Goal: Communication & Community: Ask a question

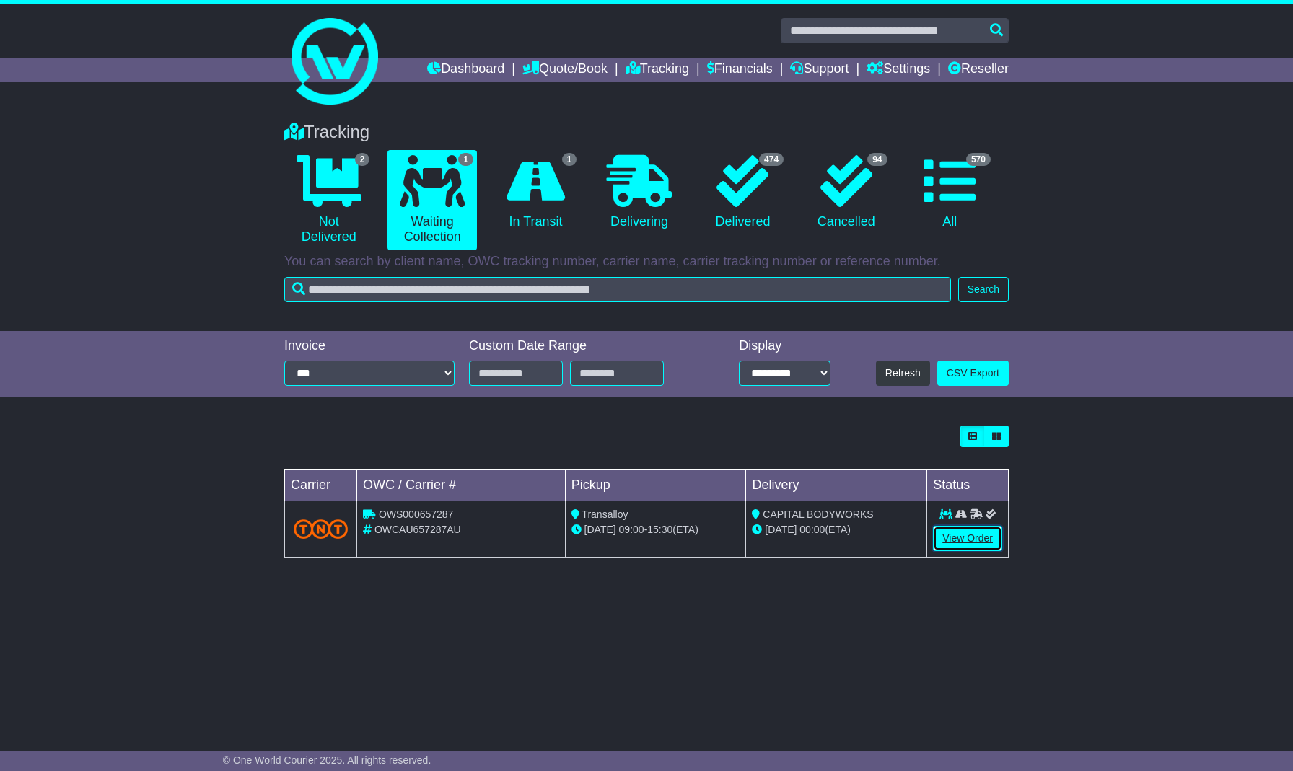
click at [973, 547] on link "View Order" at bounding box center [967, 538] width 69 height 25
click at [974, 535] on link "View Order" at bounding box center [967, 538] width 69 height 25
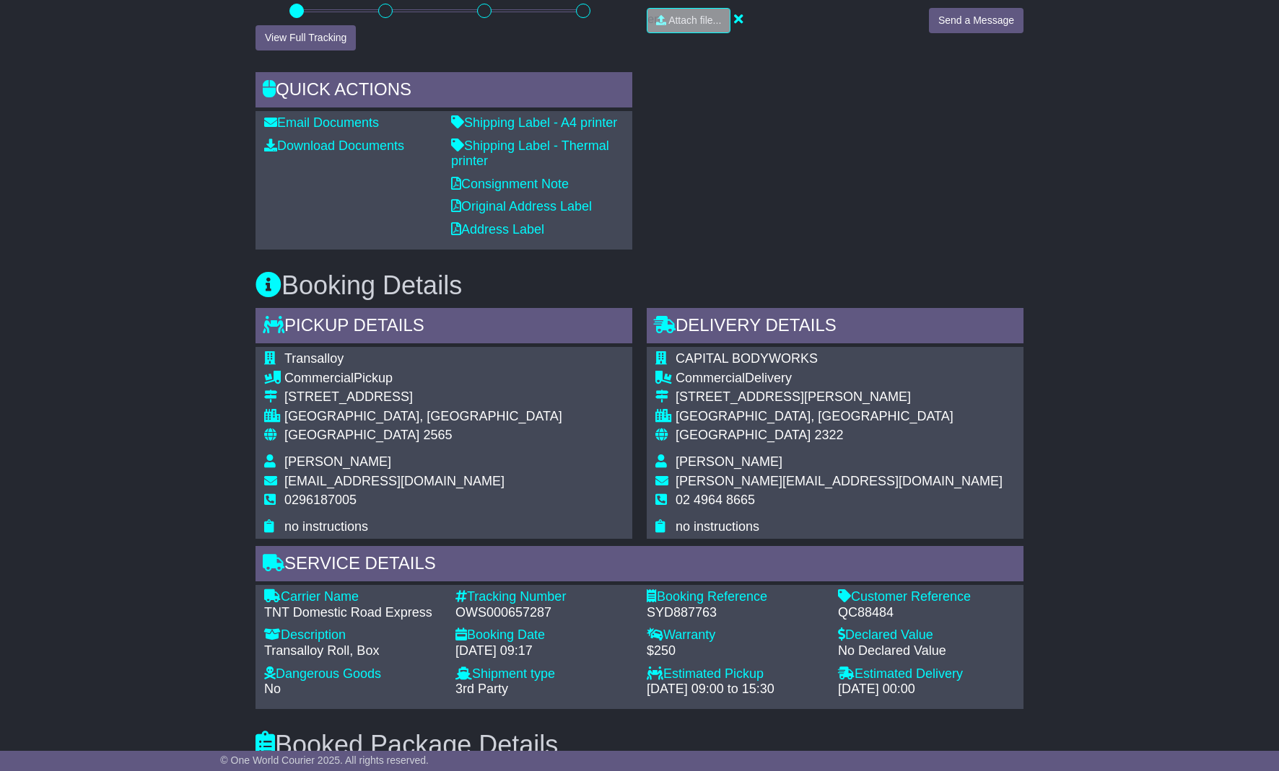
scroll to position [673, 0]
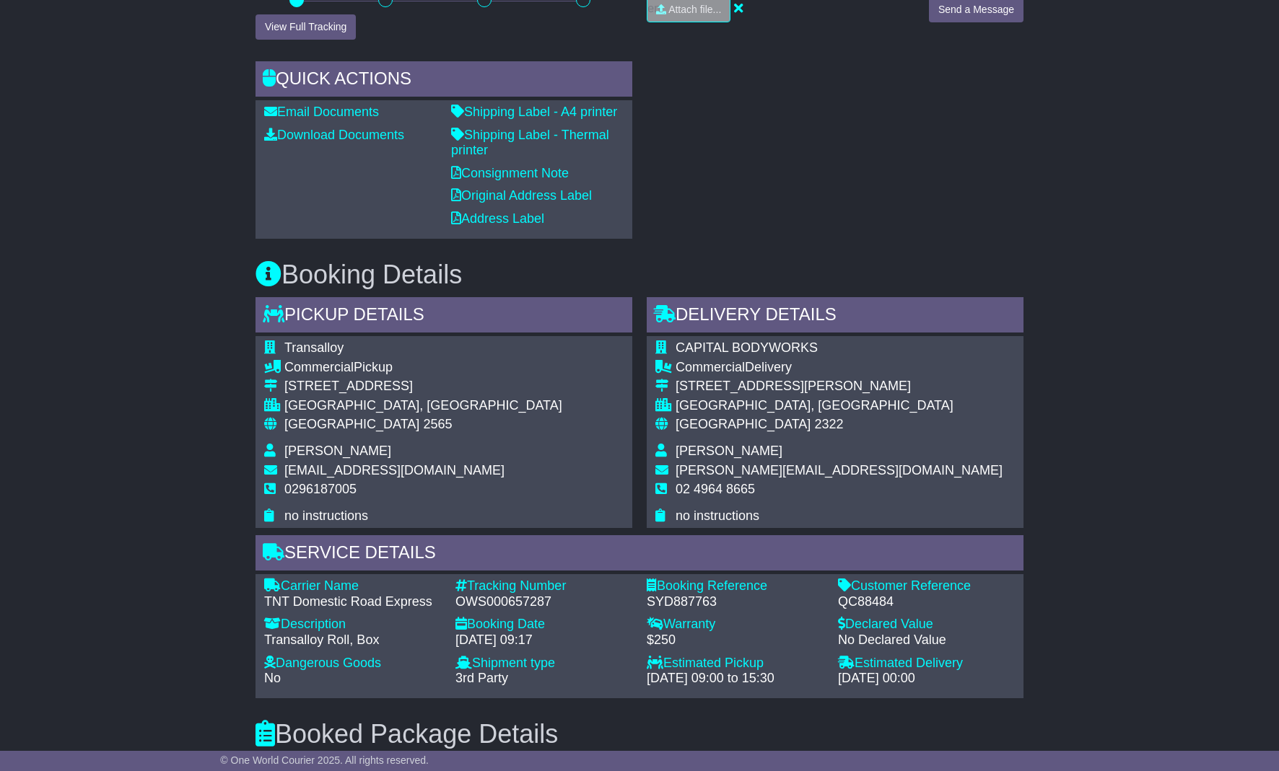
click at [505, 598] on div "OWS000657287" at bounding box center [543, 603] width 177 height 16
copy div "OWS000657287"
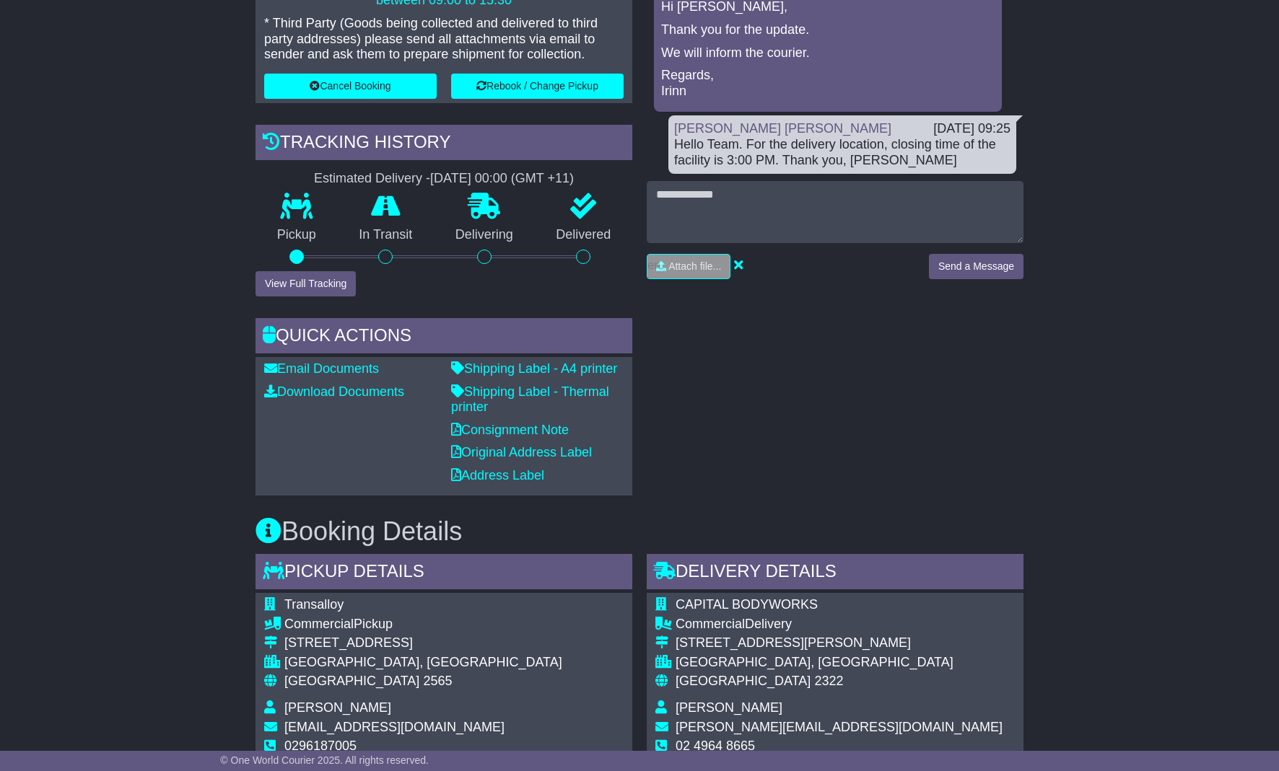
scroll to position [385, 0]
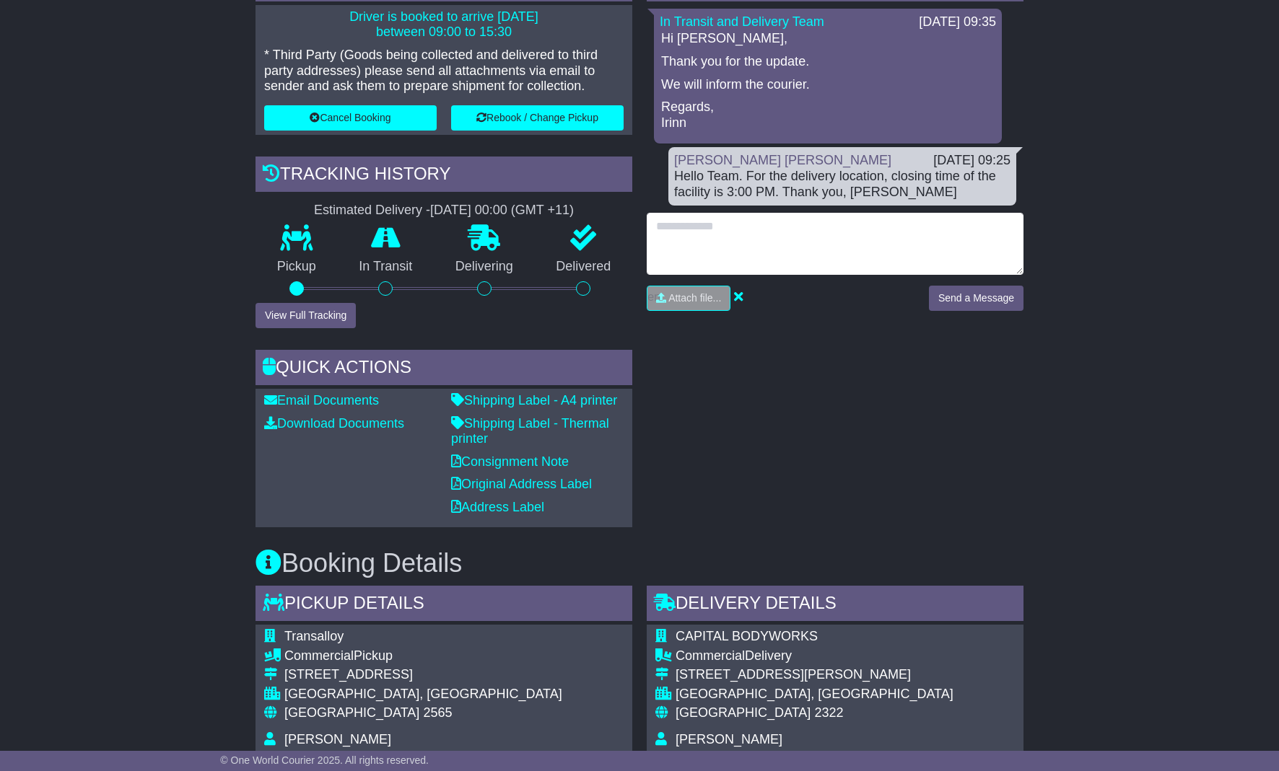
click at [838, 269] on textarea at bounding box center [835, 244] width 377 height 62
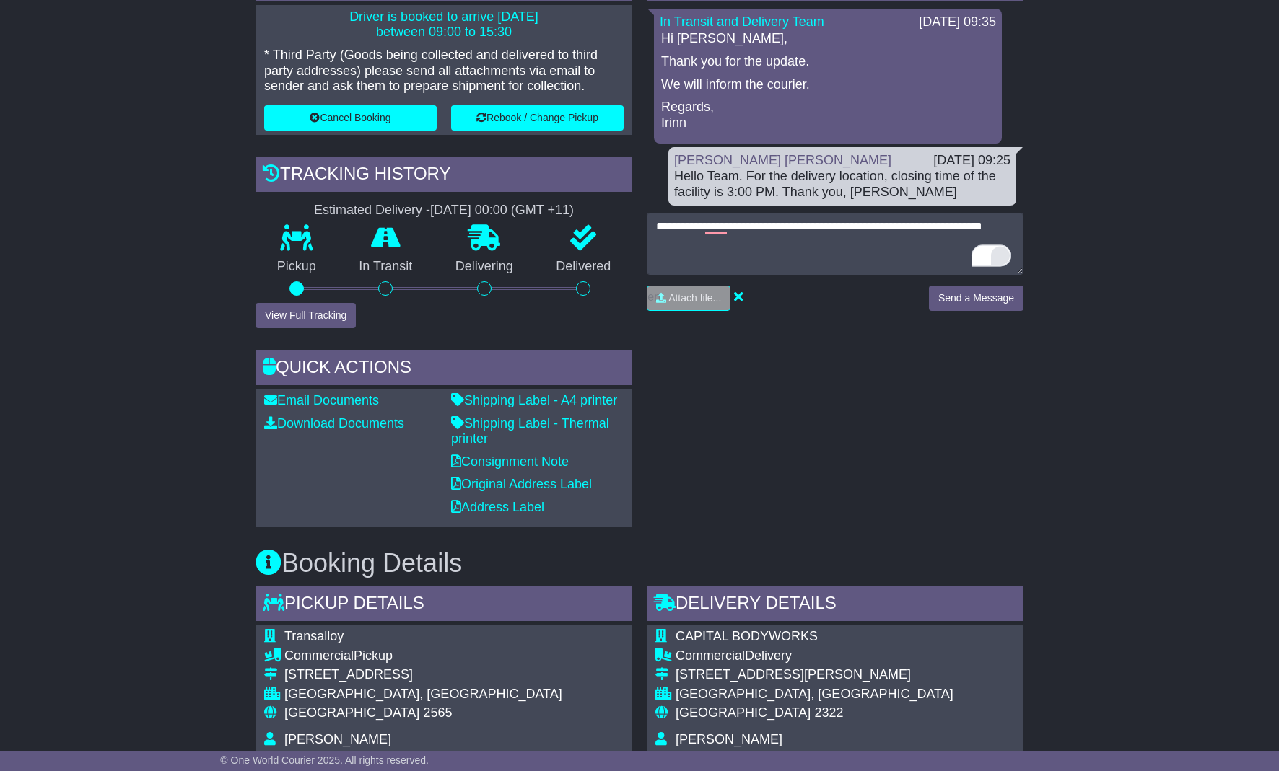
click at [1000, 253] on div "1" at bounding box center [1000, 256] width 22 height 22
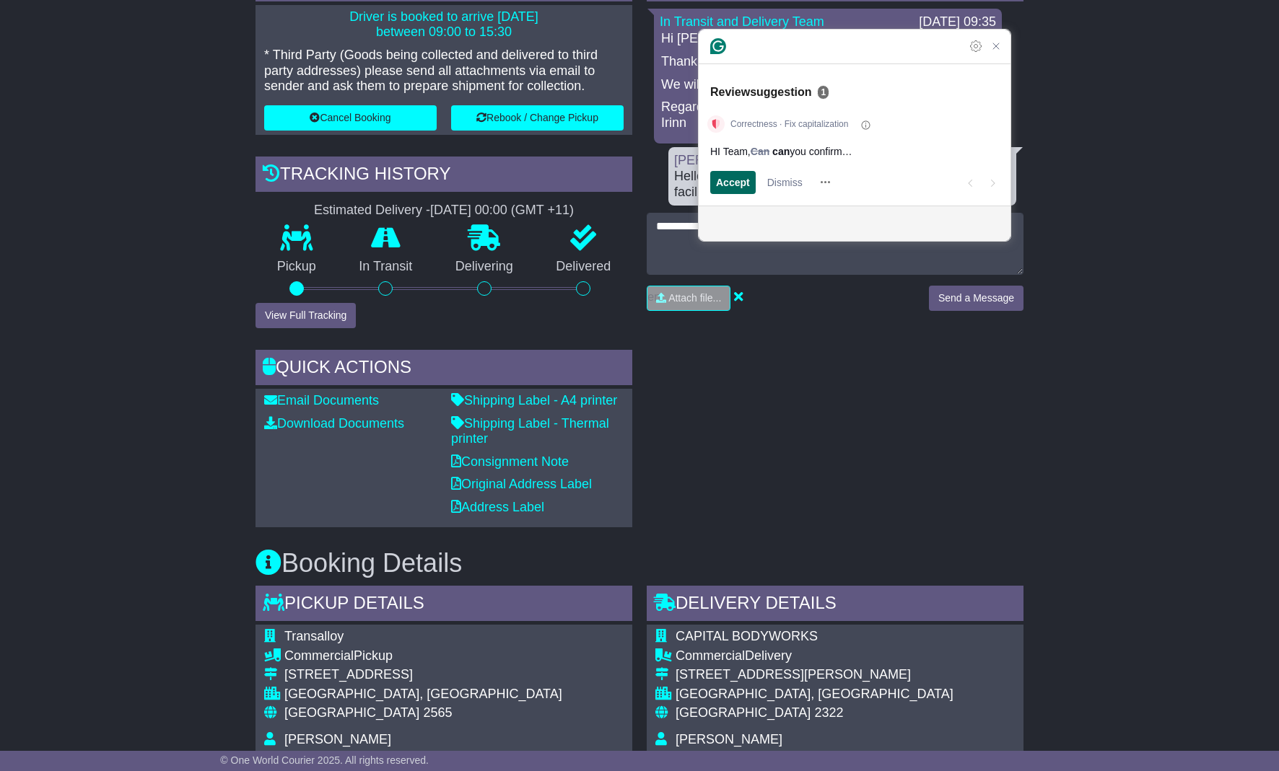
click at [725, 180] on span "Accept" at bounding box center [733, 182] width 34 height 15
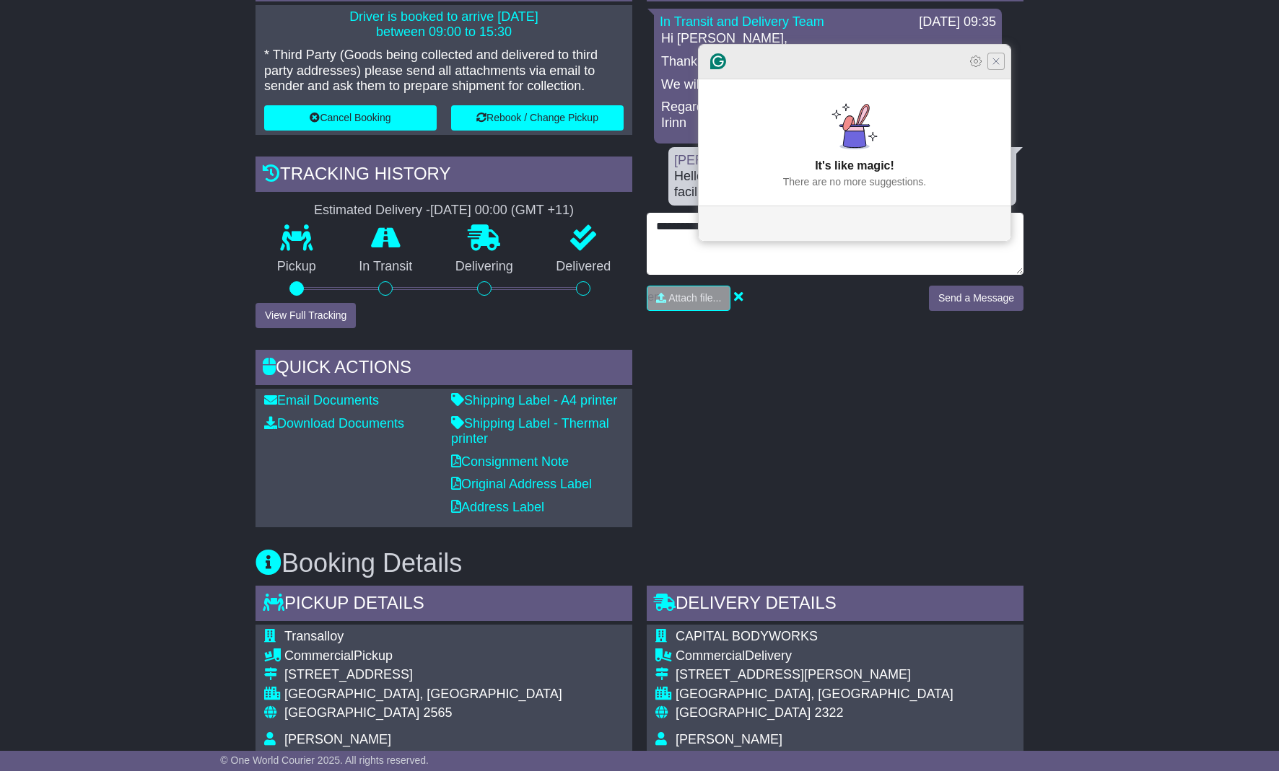
type textarea "**********"
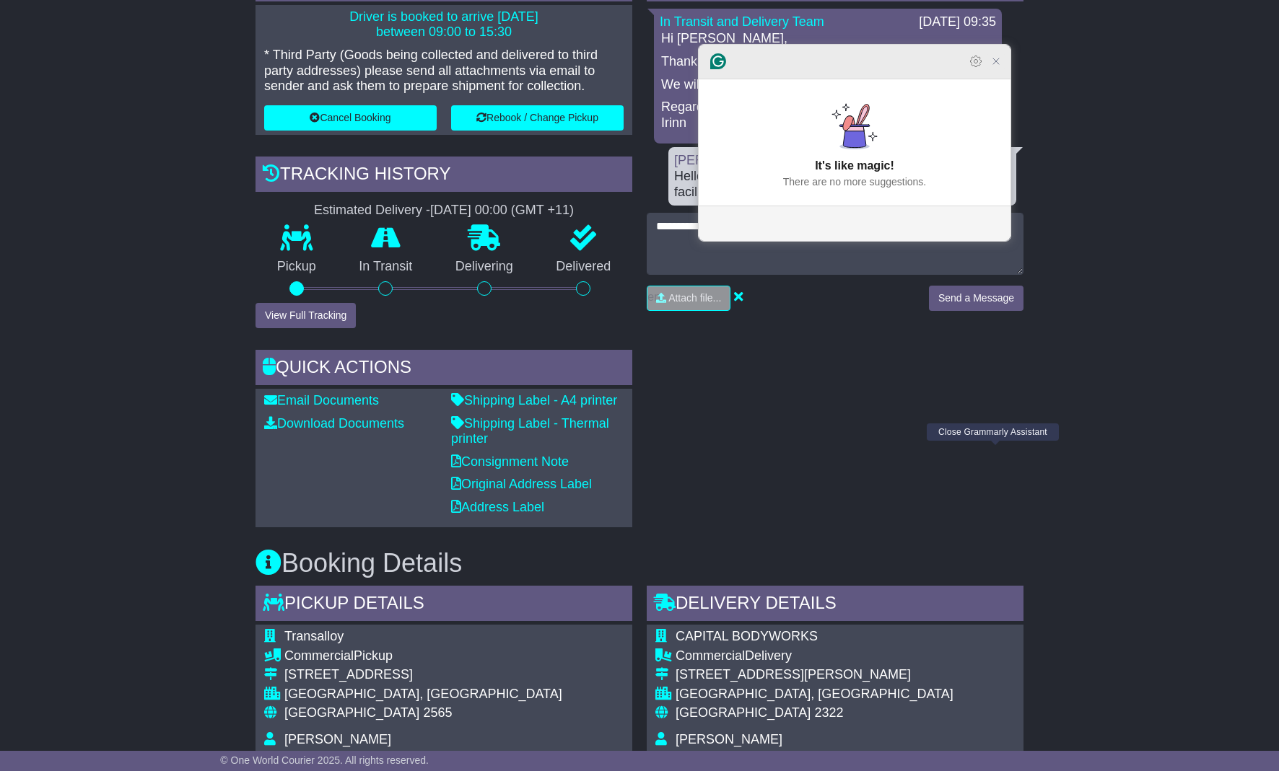
click at [991, 67] on icon "Close Grammarly Assistant" at bounding box center [996, 62] width 12 height 12
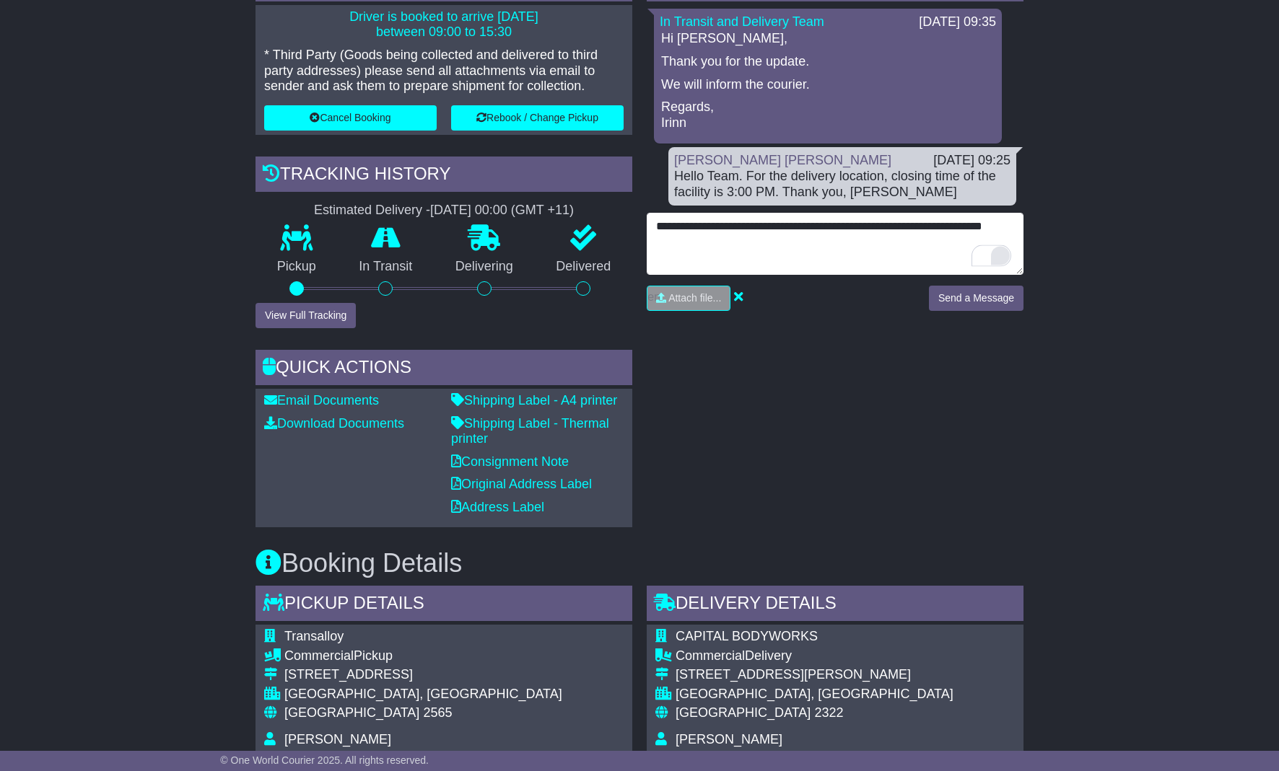
click at [779, 237] on textarea "**********" at bounding box center [835, 244] width 377 height 62
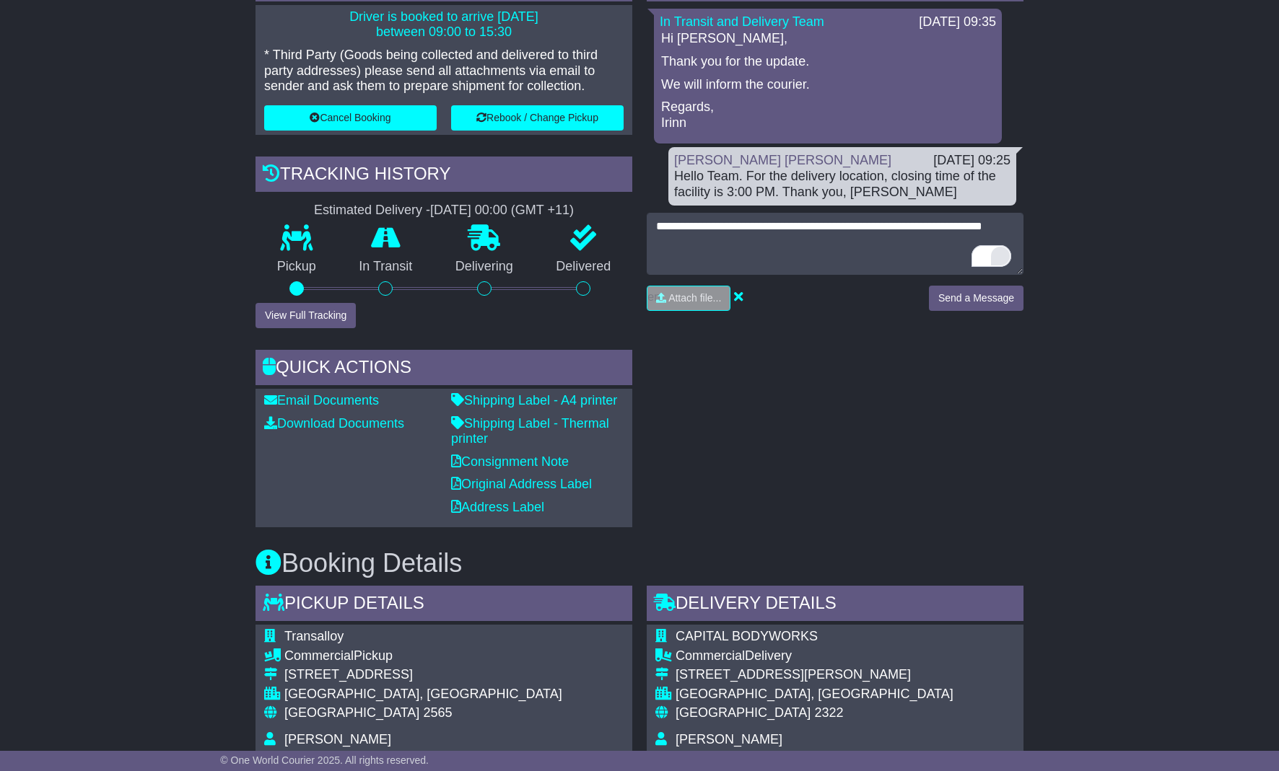
click at [1005, 255] on html "[EMAIL_ADDRESS][DOMAIN_NAME] Logout [PERSON_NAME] [EMAIL_ADDRESS][DOMAIN_NAME] …" at bounding box center [639, 0] width 1279 height 771
click at [997, 255] on div "Open Grammarly." at bounding box center [1000, 256] width 16 height 16
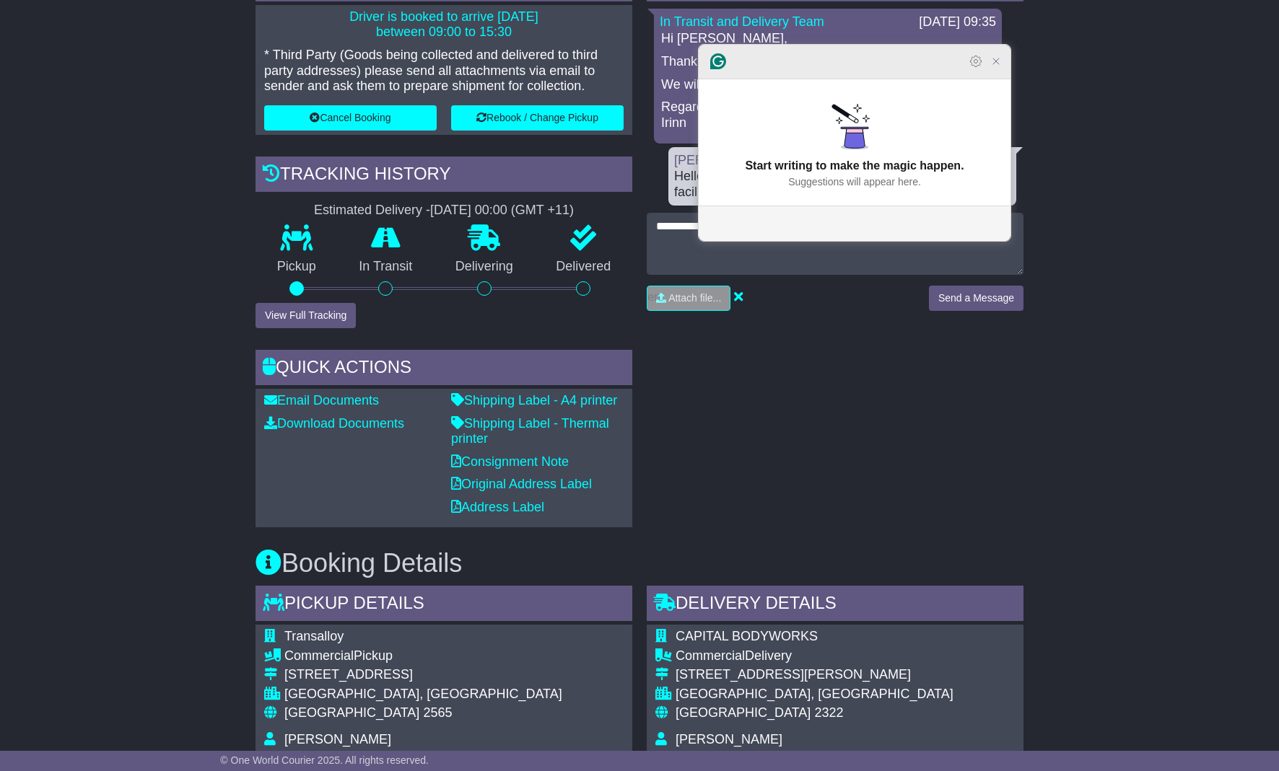
click at [996, 67] on icon "Close Grammarly Assistant" at bounding box center [996, 62] width 12 height 12
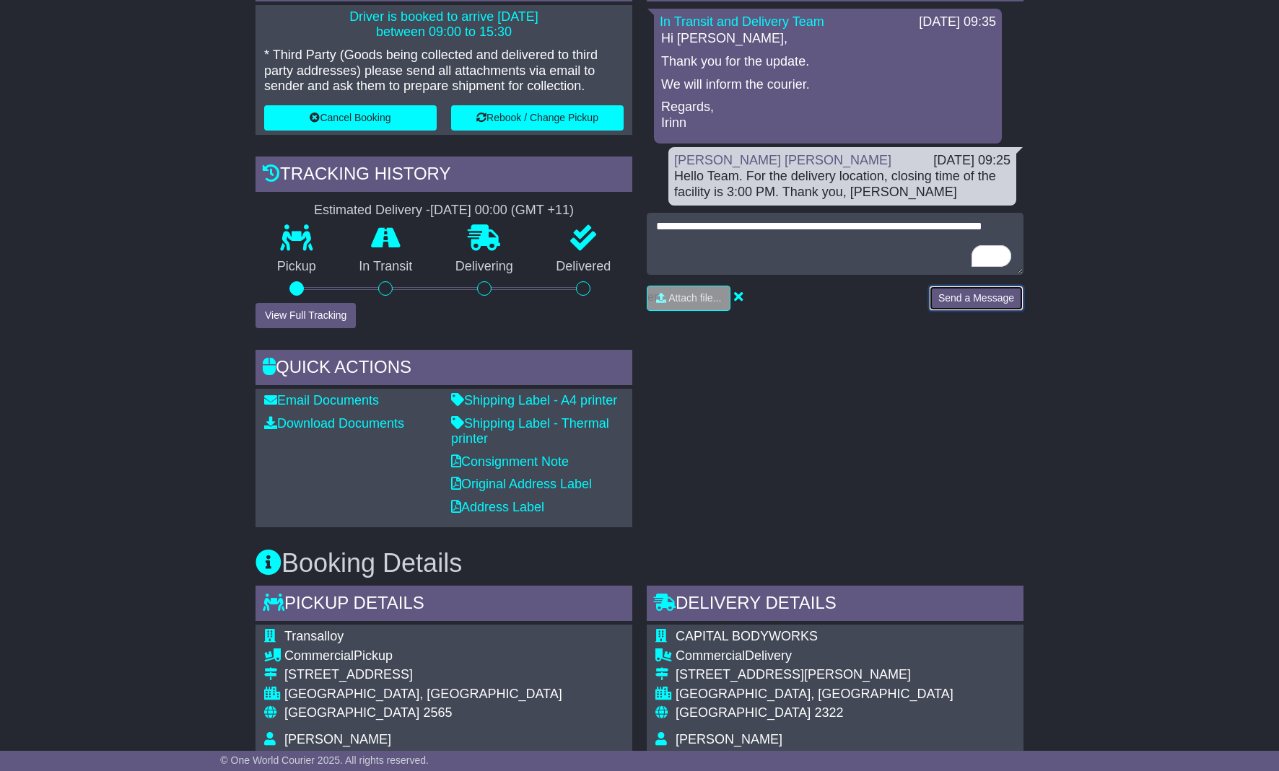
click at [977, 300] on button "Send a Message" at bounding box center [976, 298] width 95 height 25
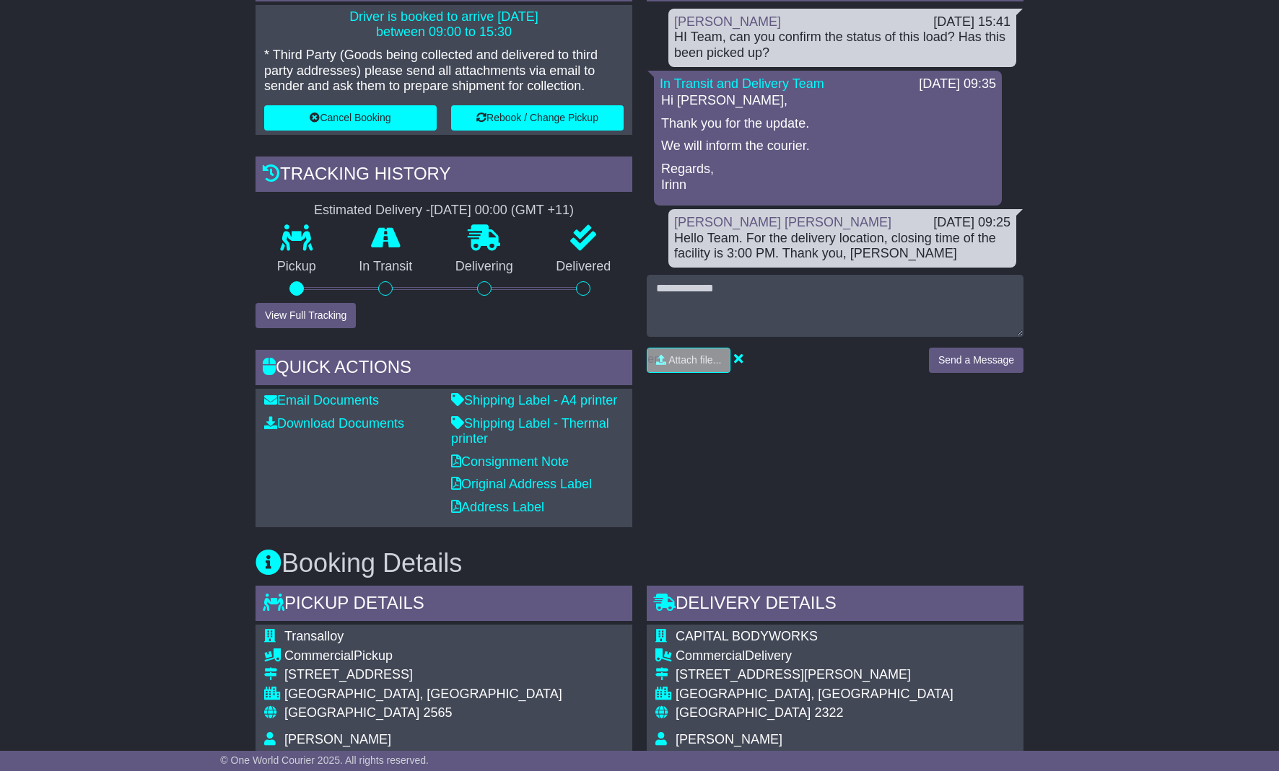
click at [781, 356] on div "Attach file..." at bounding box center [781, 360] width 268 height 25
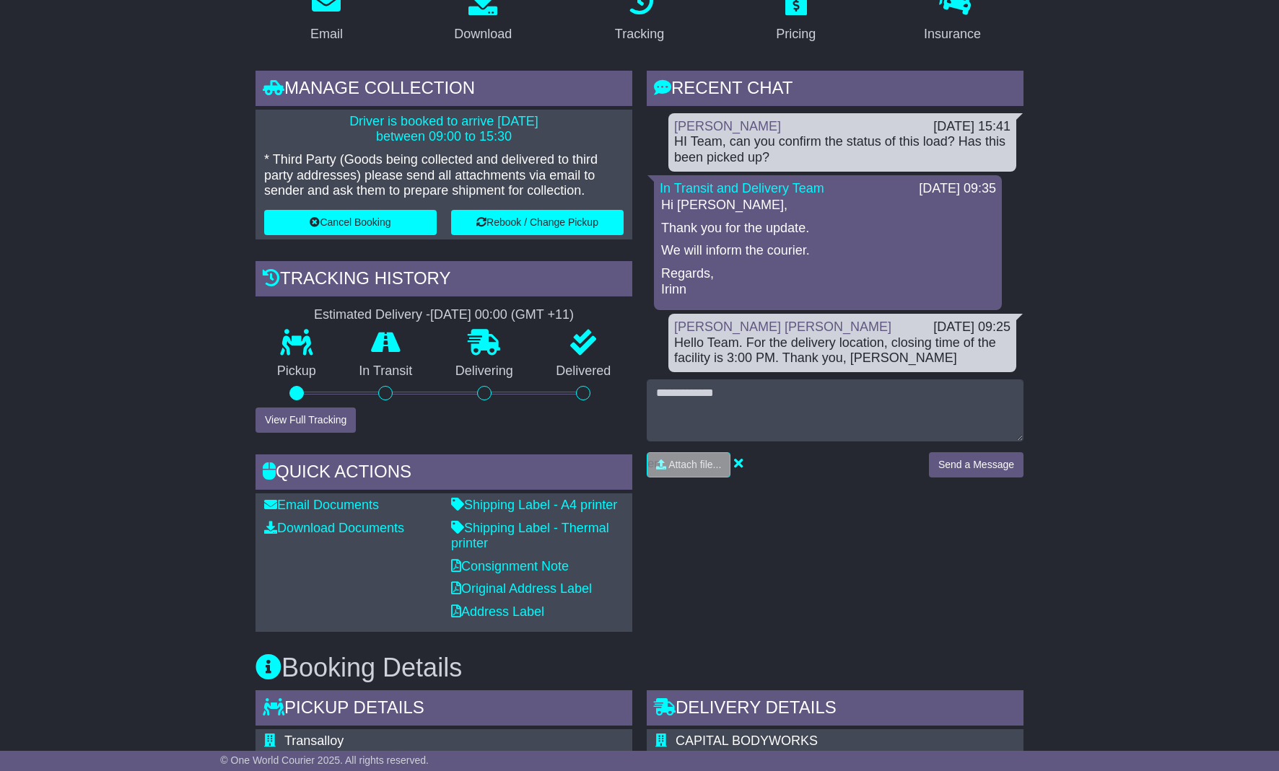
scroll to position [289, 0]
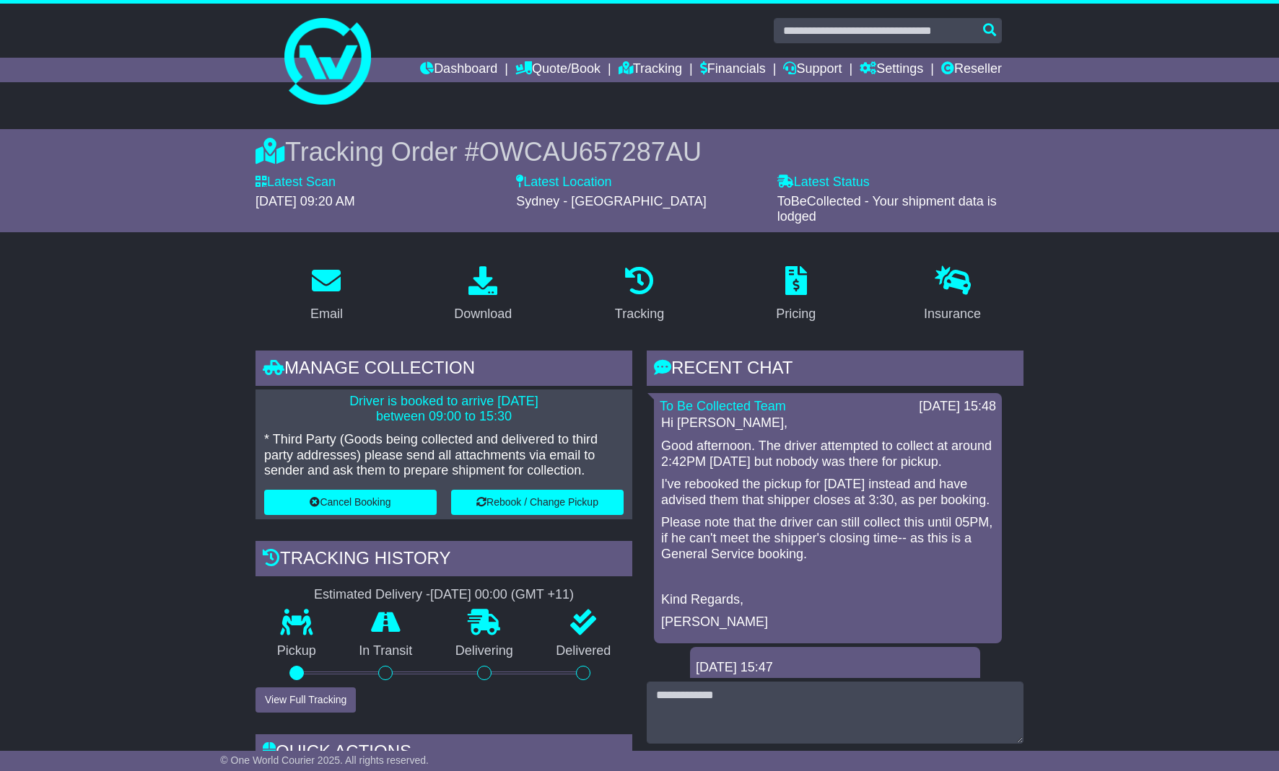
scroll to position [289, 0]
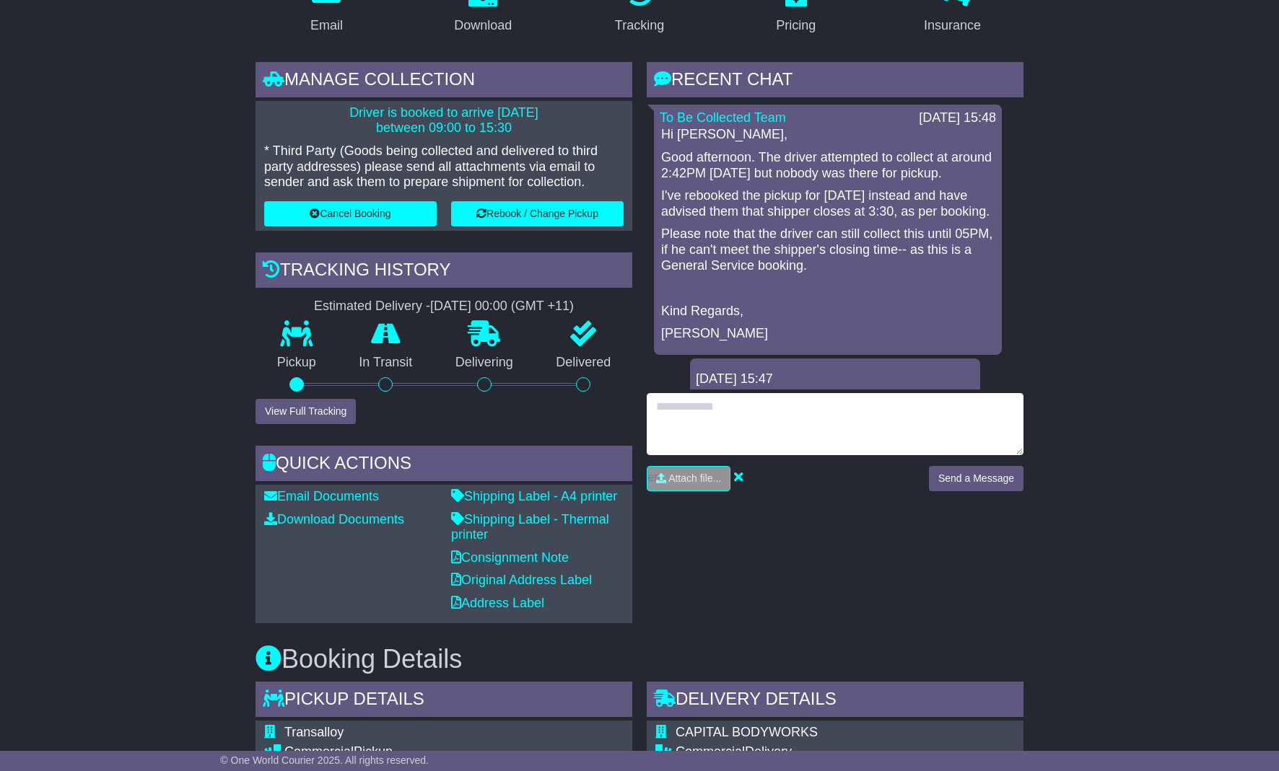
click at [828, 430] on textarea at bounding box center [835, 424] width 377 height 62
type textarea "**********"
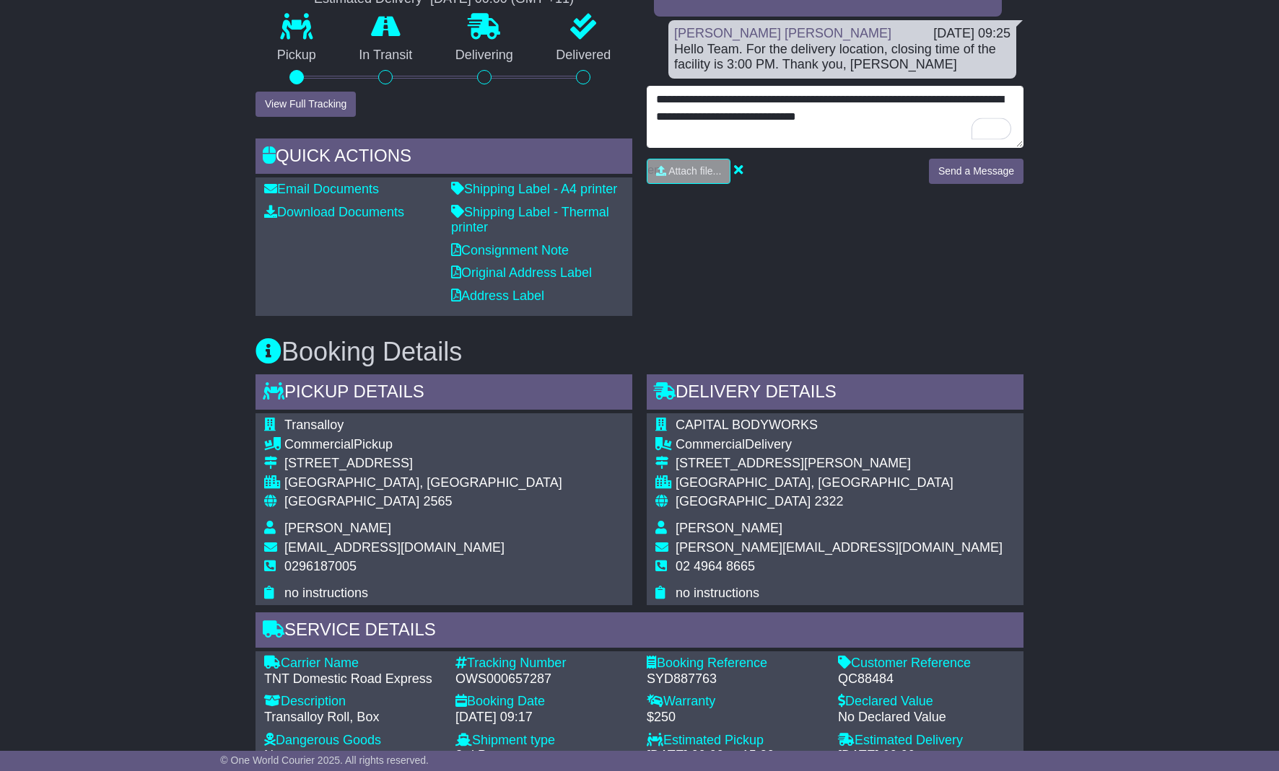
scroll to position [673, 0]
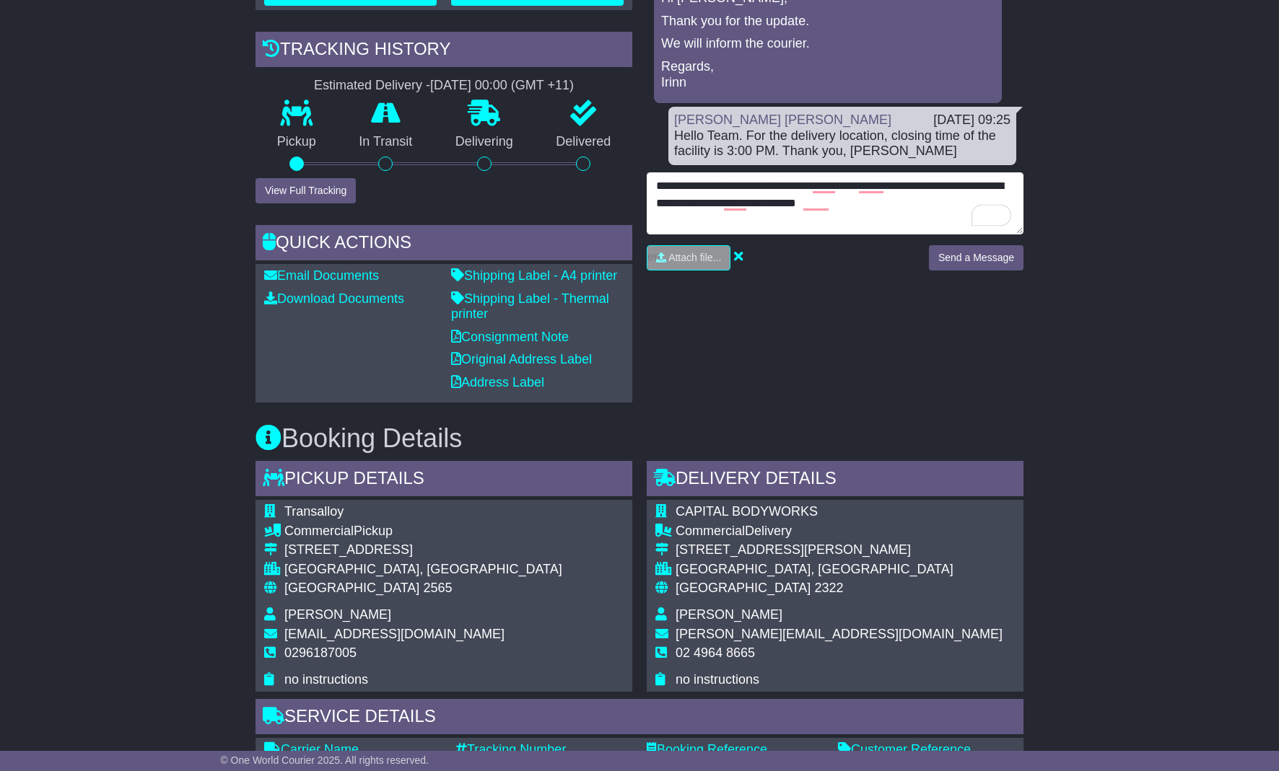
drag, startPoint x: 903, startPoint y: 44, endPoint x: 555, endPoint y: 1, distance: 351.2
click at [555, 1] on div "Email Download Tracking Pricing Insurance" at bounding box center [639, 594] width 782 height 1685
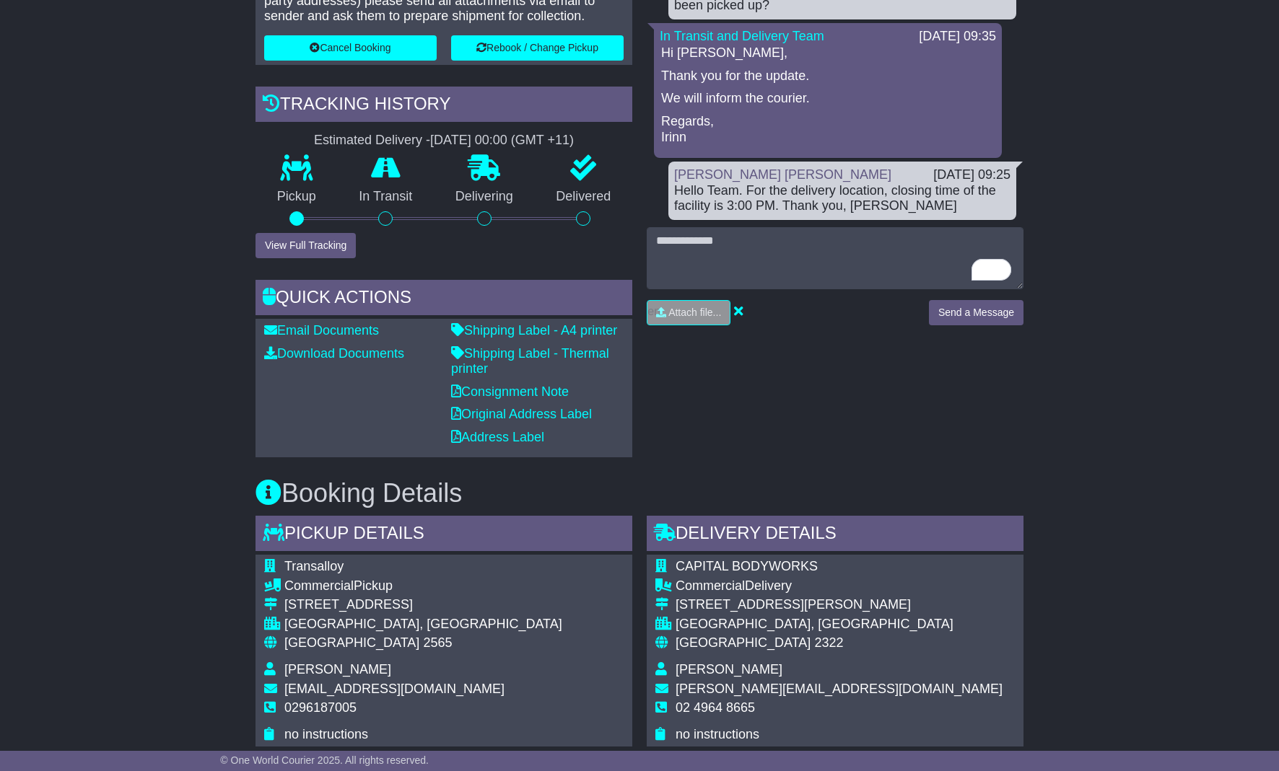
click at [854, 450] on div "RECENT CHAT Loading... No messages To Be Collected Team 13 Oct 2025 15:48 Hi Ni…" at bounding box center [834, 176] width 391 height 561
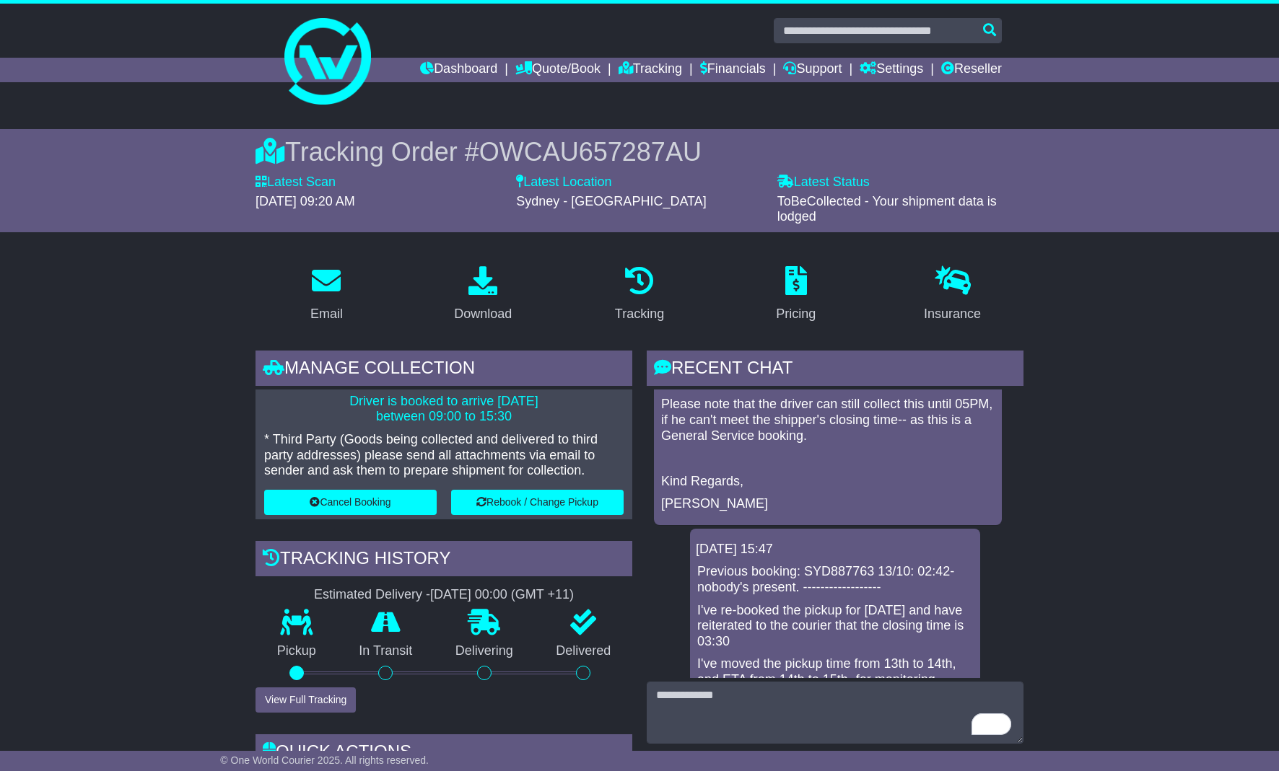
scroll to position [0, 0]
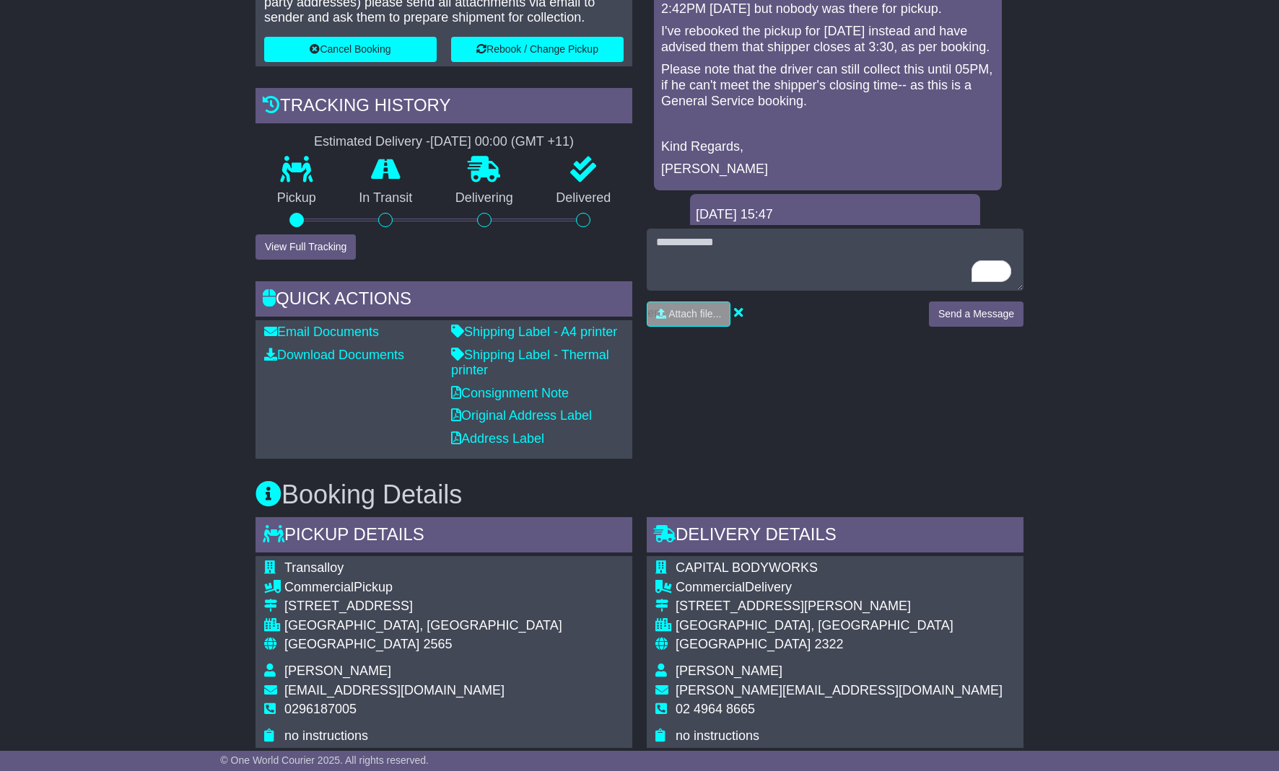
scroll to position [481, 0]
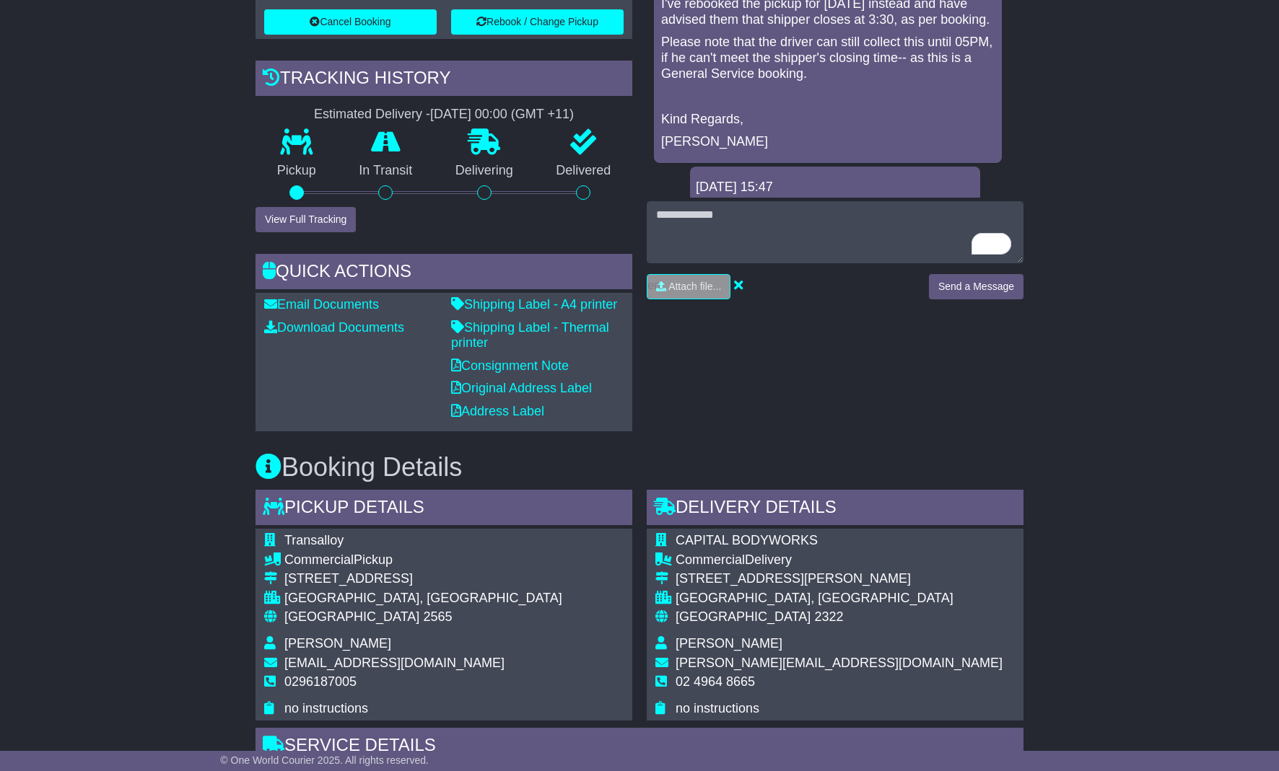
drag, startPoint x: 102, startPoint y: 180, endPoint x: 153, endPoint y: 16, distance: 171.4
click at [102, 177] on div "Email Download Tracking Pricing Insurance" at bounding box center [639, 622] width 1279 height 1699
